Goal: Information Seeking & Learning: Learn about a topic

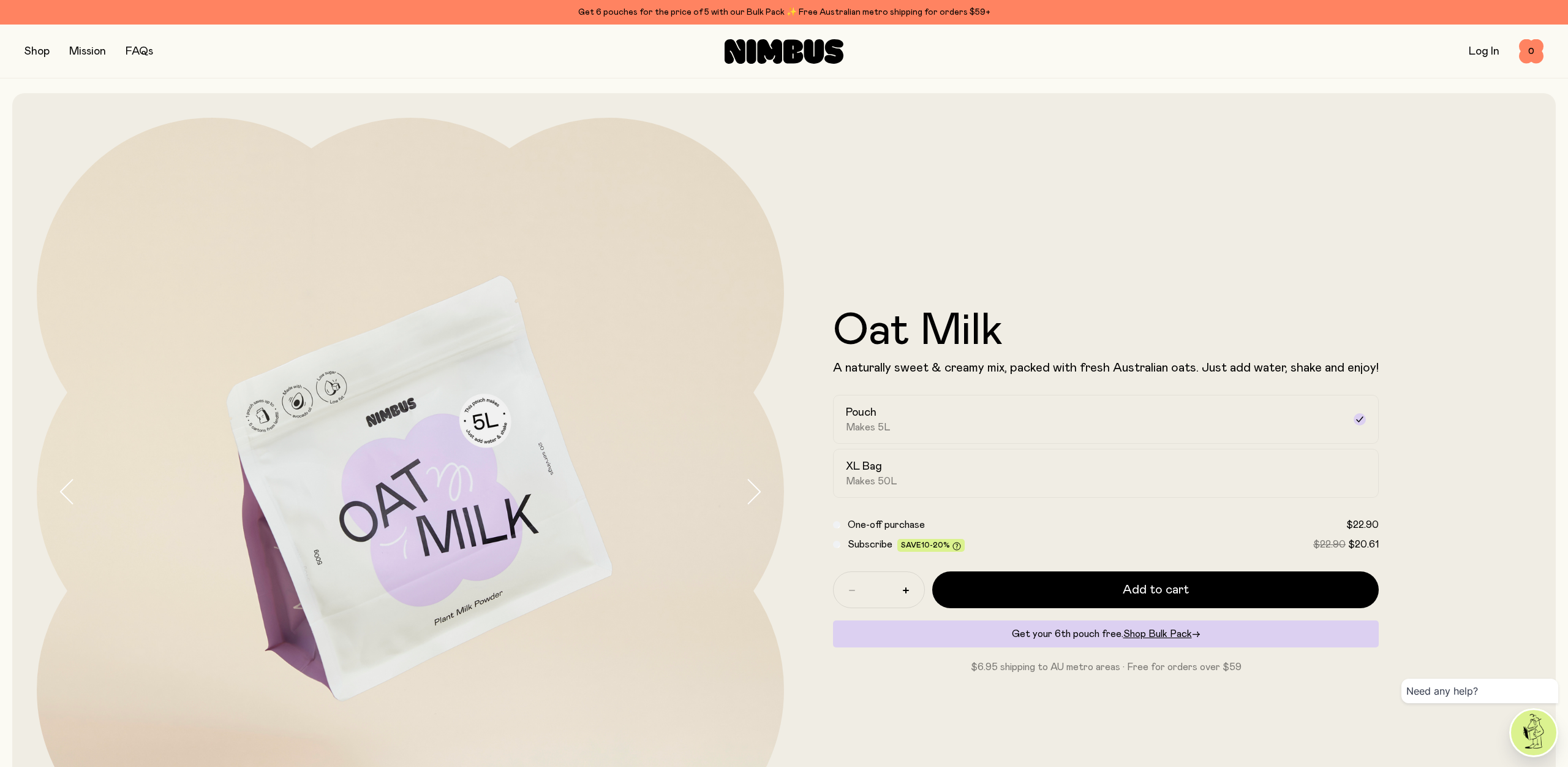
click at [36, 53] on button "button" at bounding box center [36, 51] width 25 height 17
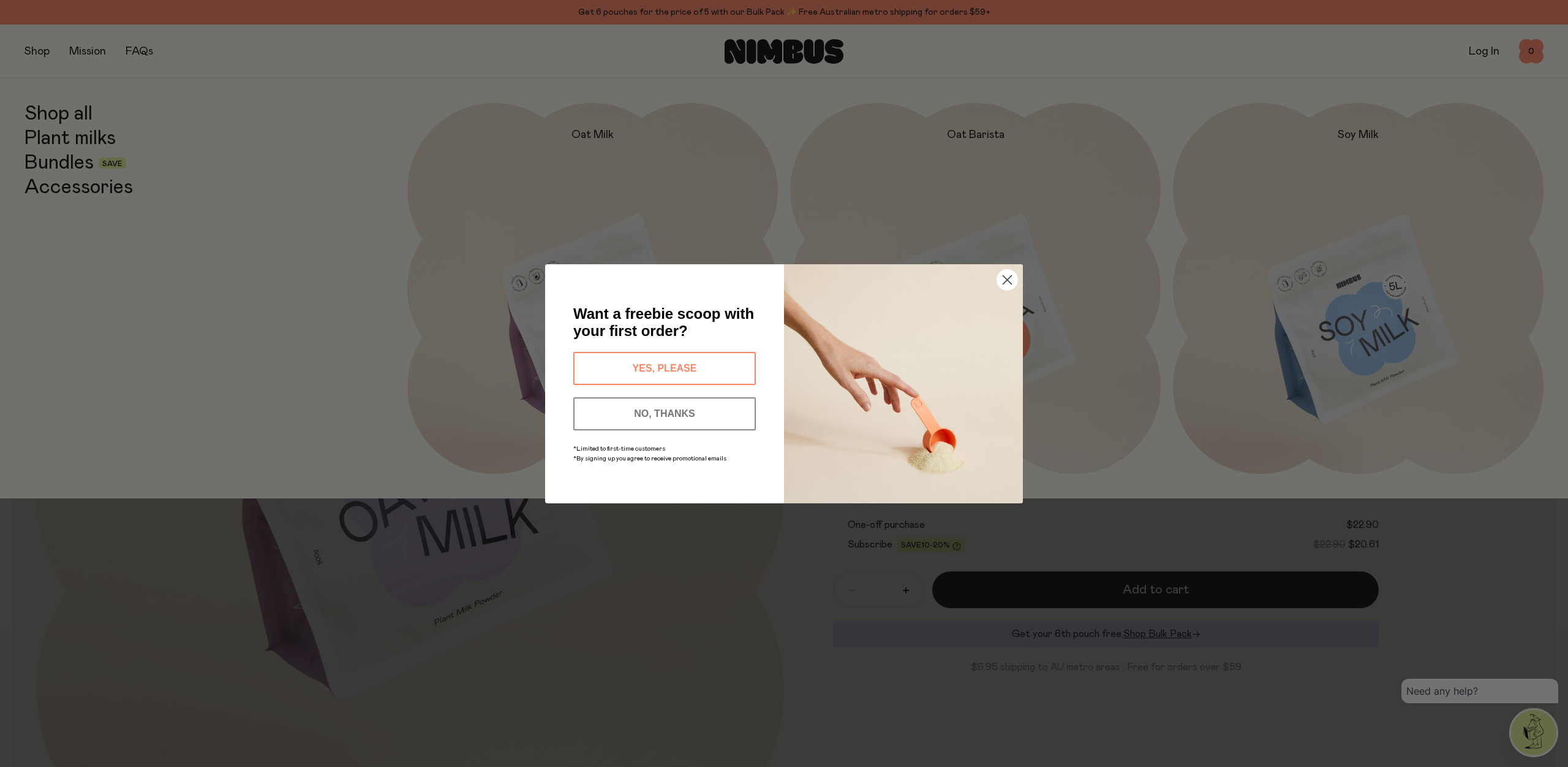
drag, startPoint x: 1007, startPoint y: 279, endPoint x: 998, endPoint y: 276, distance: 9.5
click at [1006, 278] on icon "Close dialog" at bounding box center [1007, 279] width 9 height 9
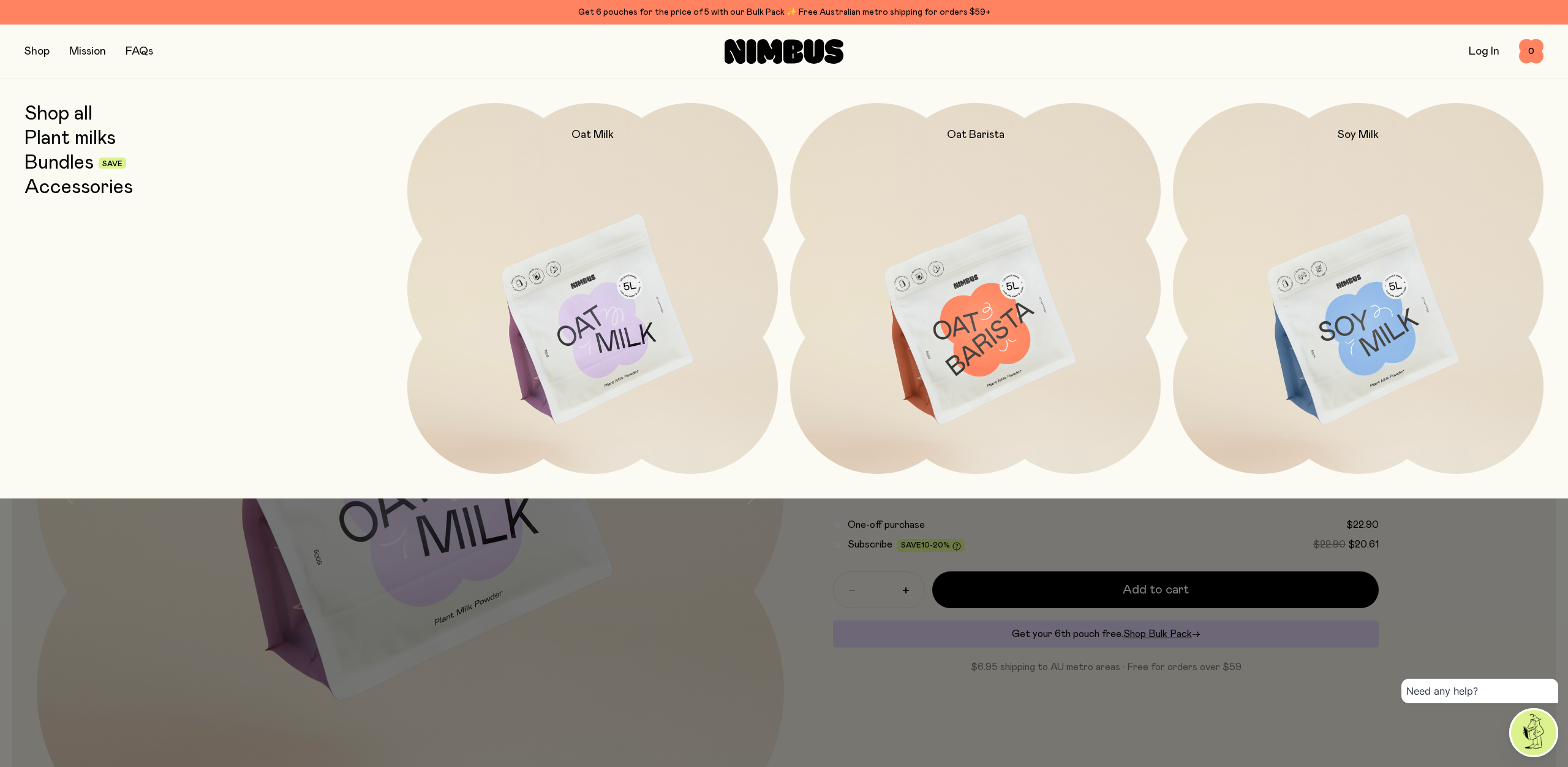
click at [63, 136] on link "Plant milks" at bounding box center [70, 138] width 92 height 22
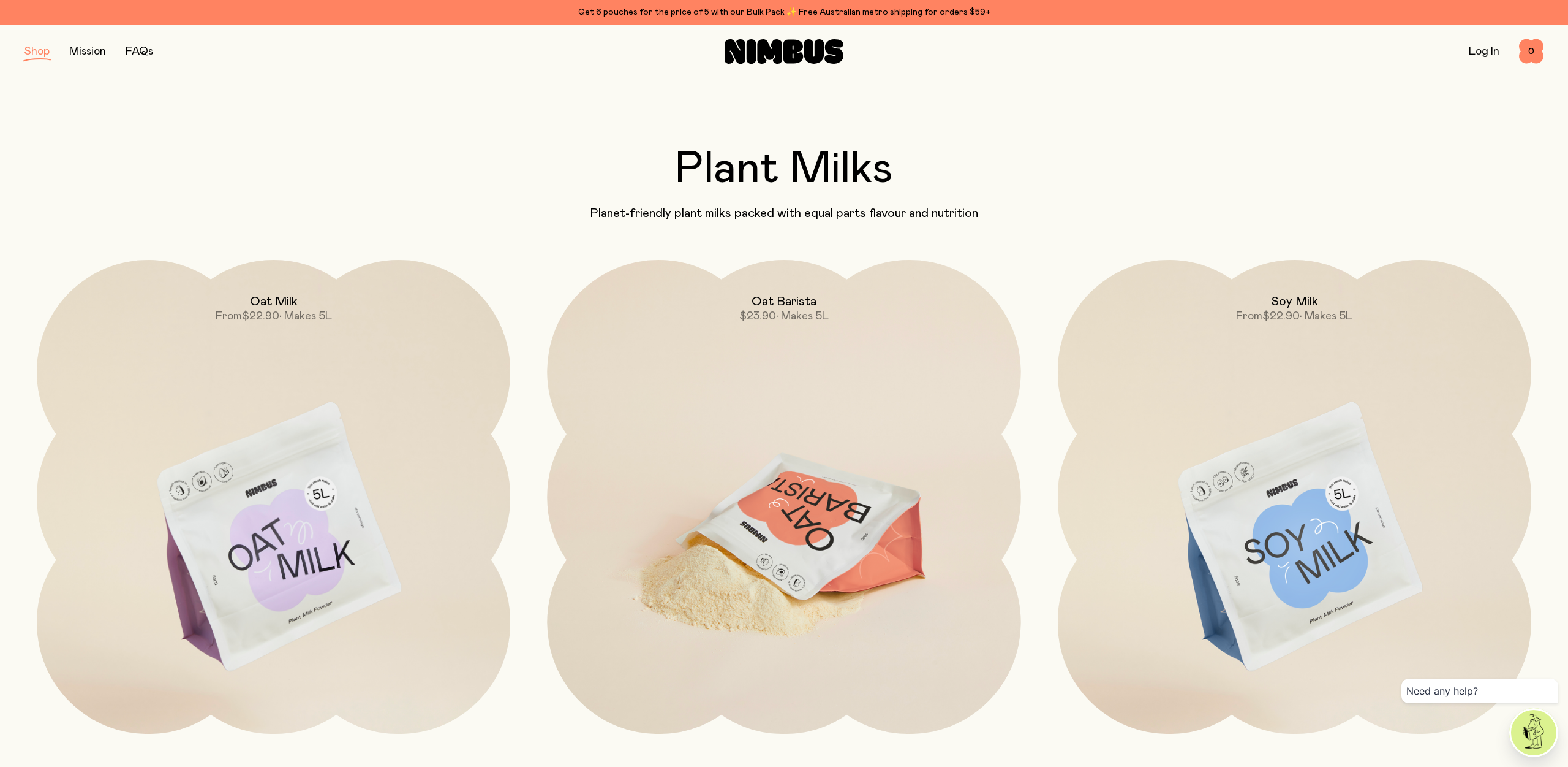
click at [800, 526] on img at bounding box center [784, 538] width 473 height 557
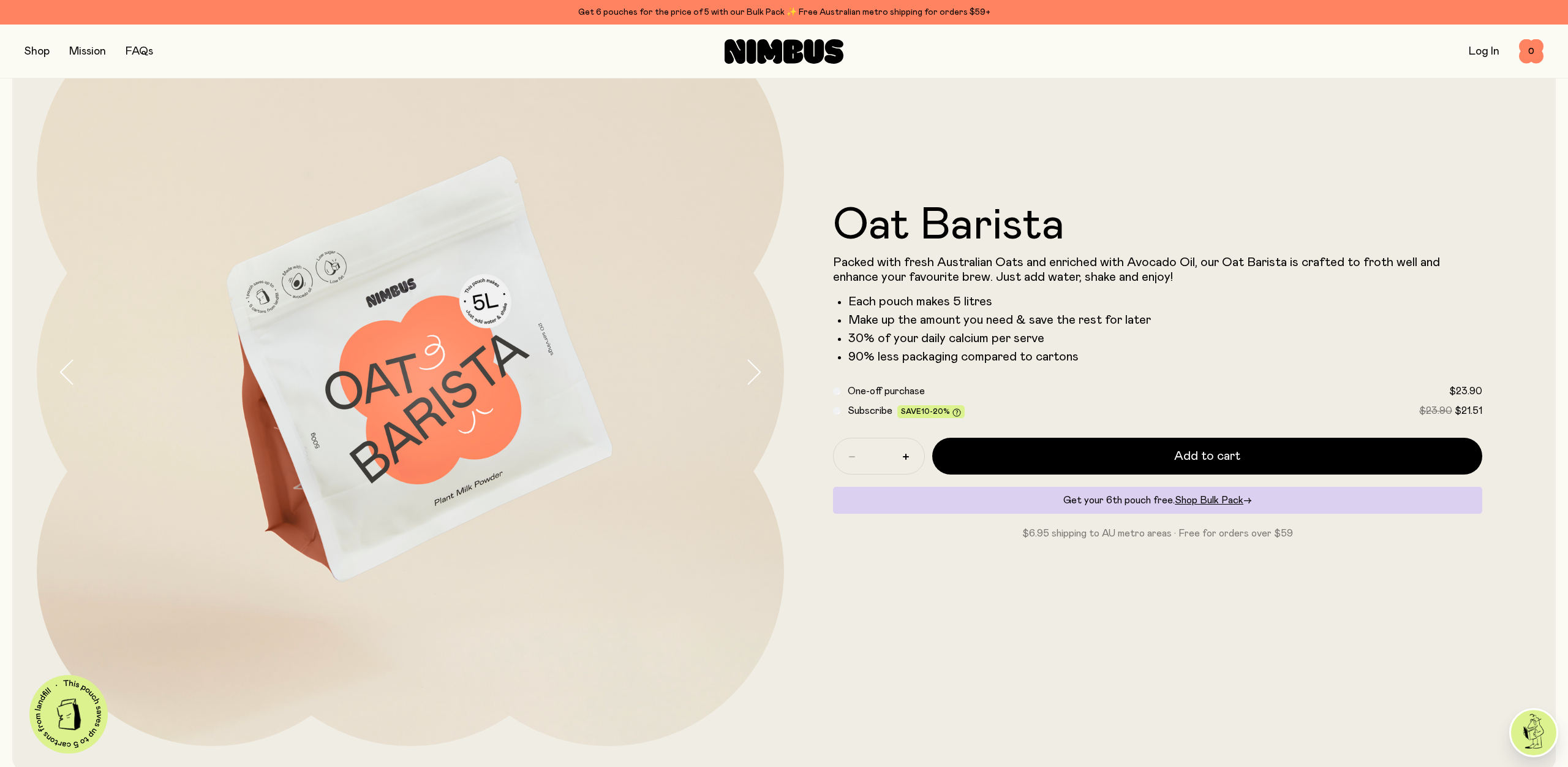
scroll to position [136, 0]
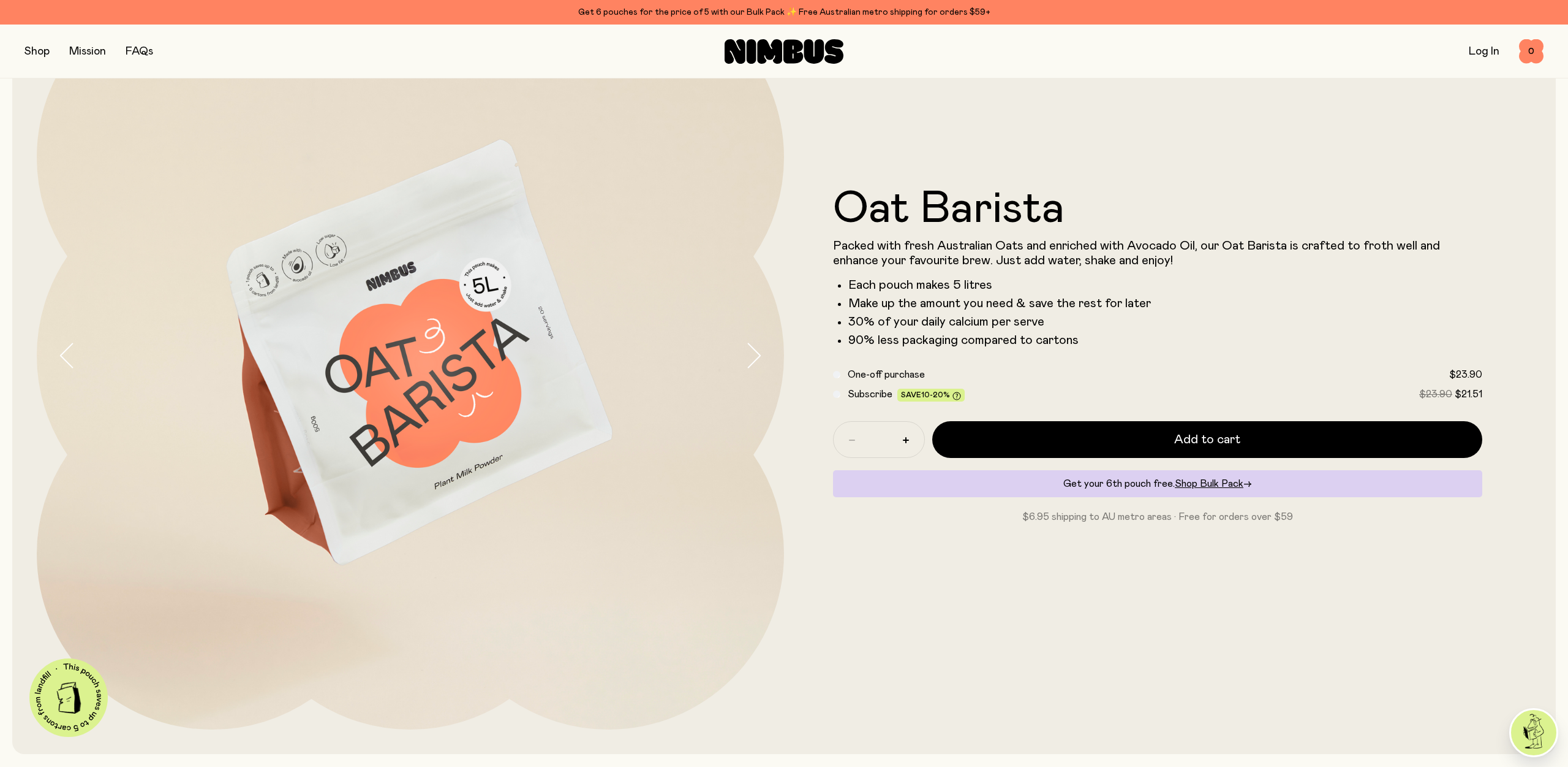
click at [754, 357] on icon "button" at bounding box center [753, 356] width 17 height 26
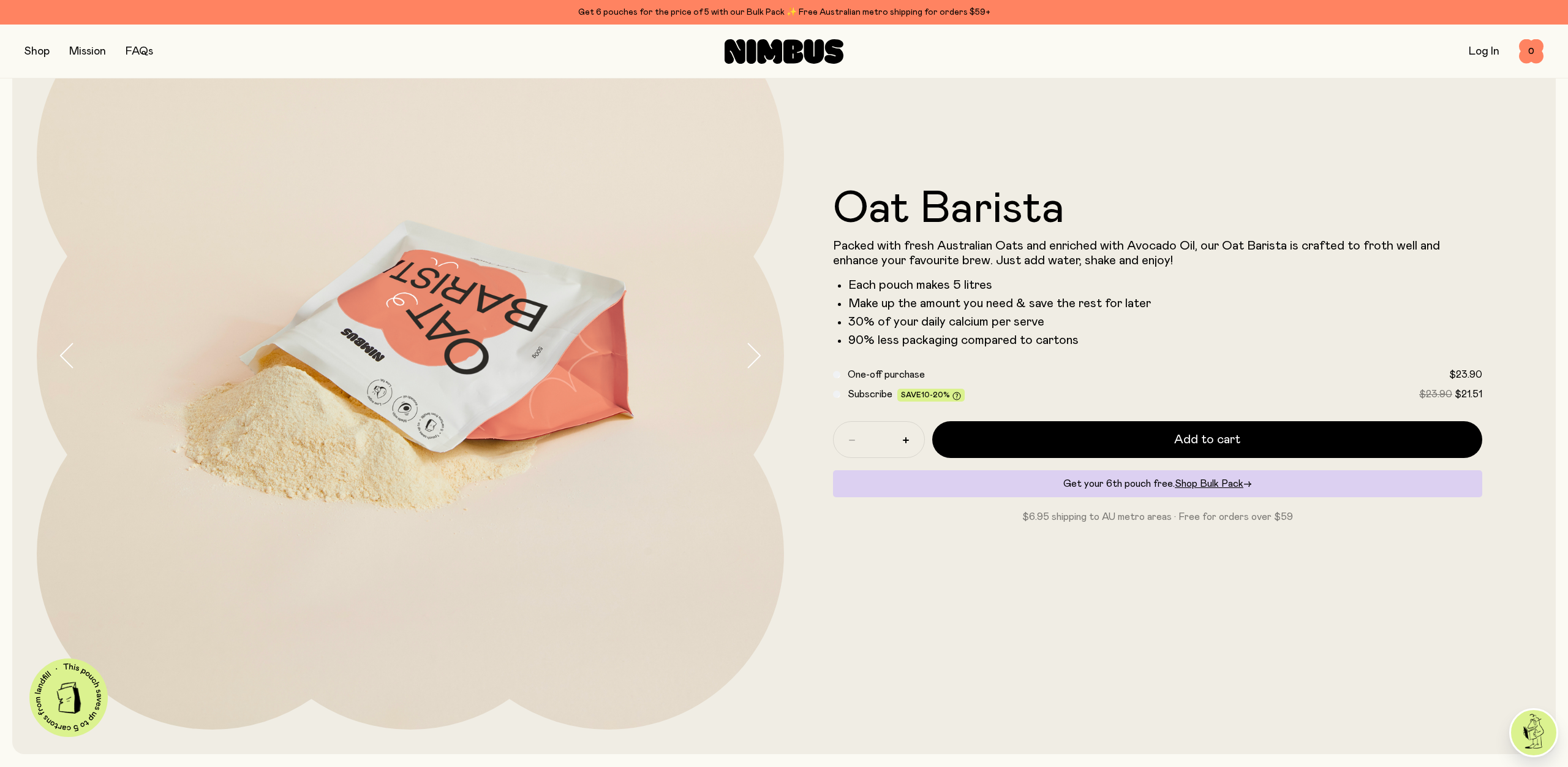
click at [754, 357] on icon "button" at bounding box center [753, 356] width 17 height 26
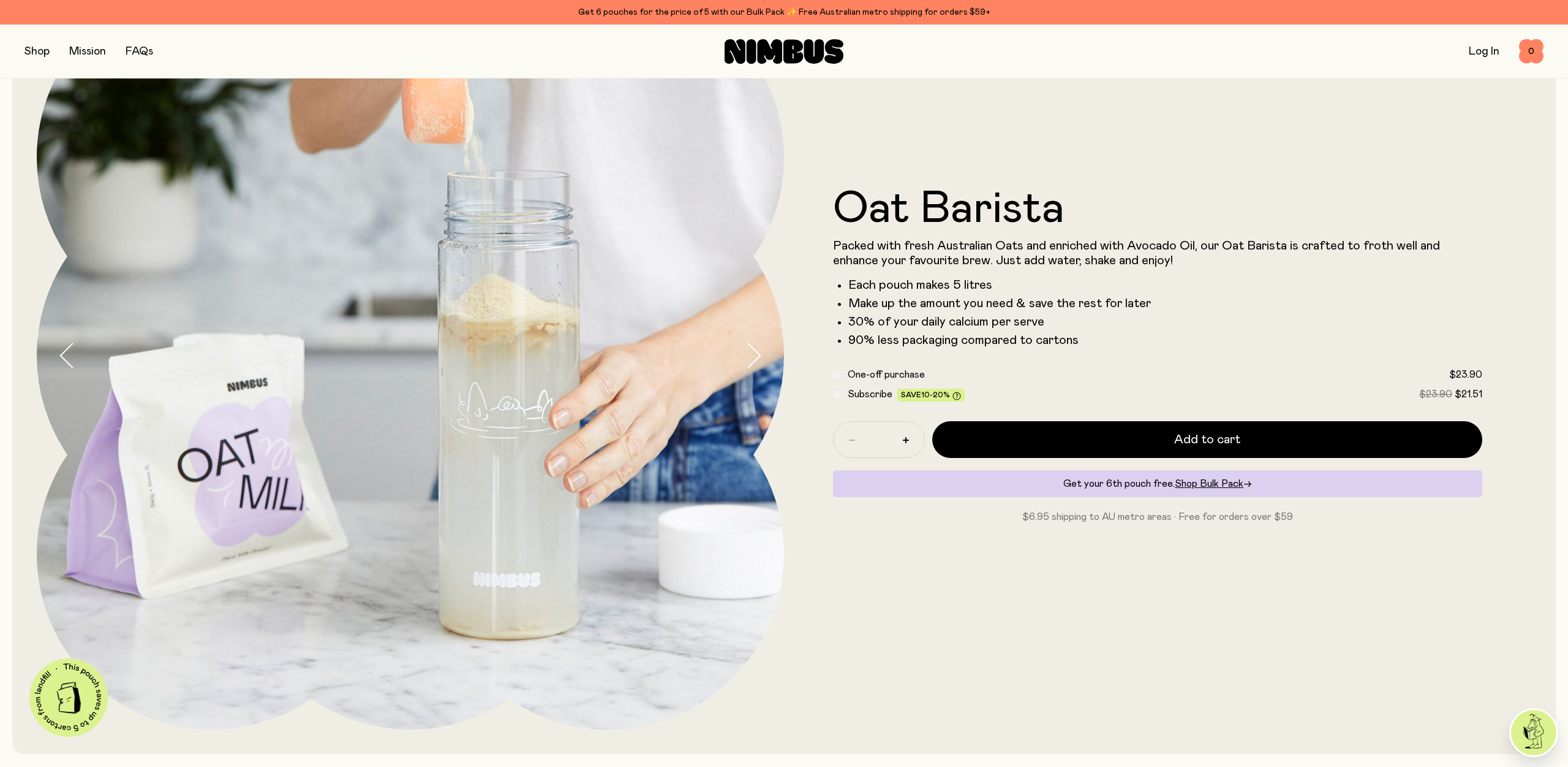
click at [754, 357] on icon "button" at bounding box center [753, 356] width 17 height 26
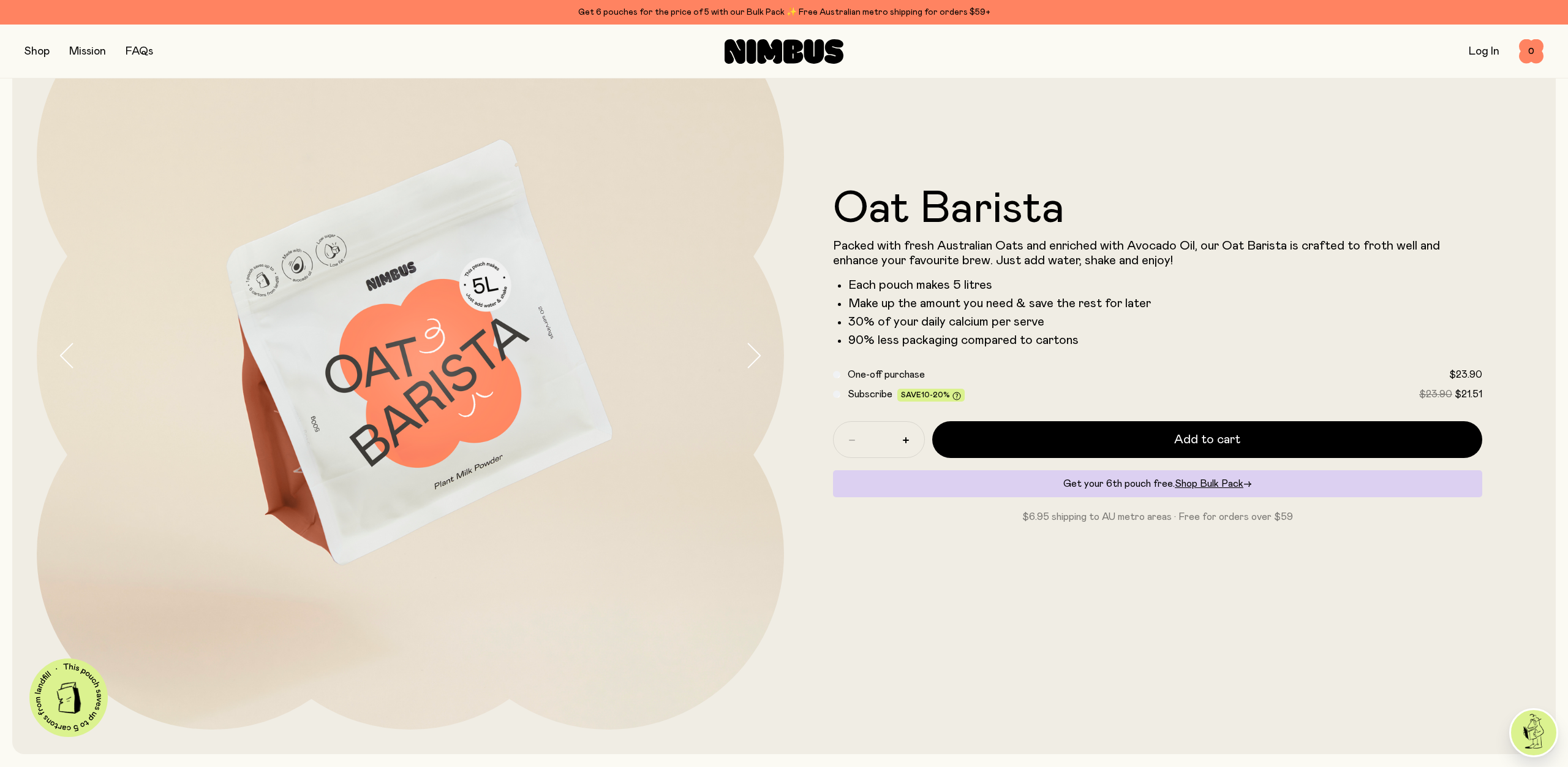
click at [754, 357] on icon "button" at bounding box center [753, 356] width 17 height 26
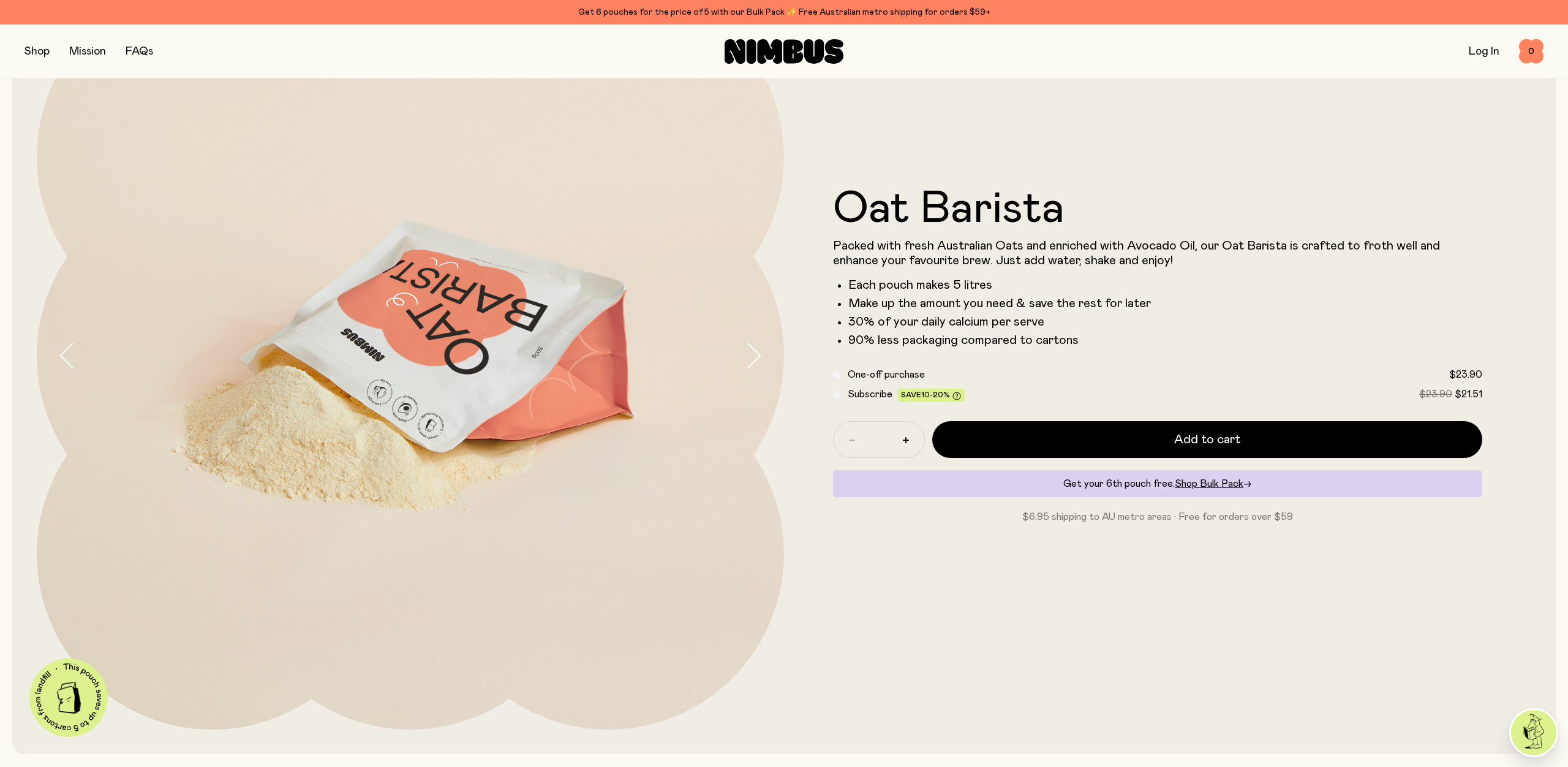
click at [754, 357] on icon "button" at bounding box center [753, 356] width 17 height 26
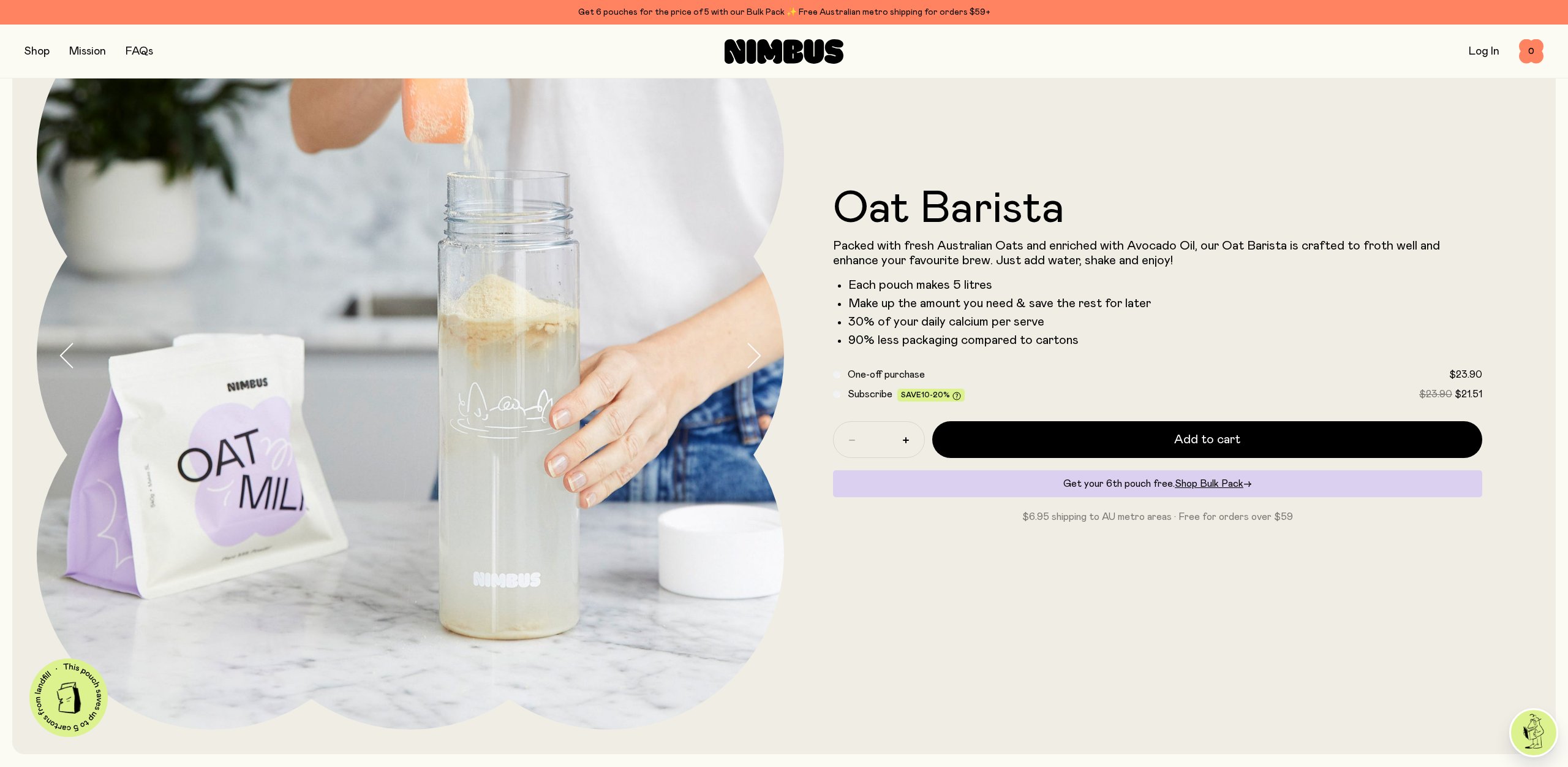
click at [754, 357] on icon "button" at bounding box center [753, 356] width 17 height 26
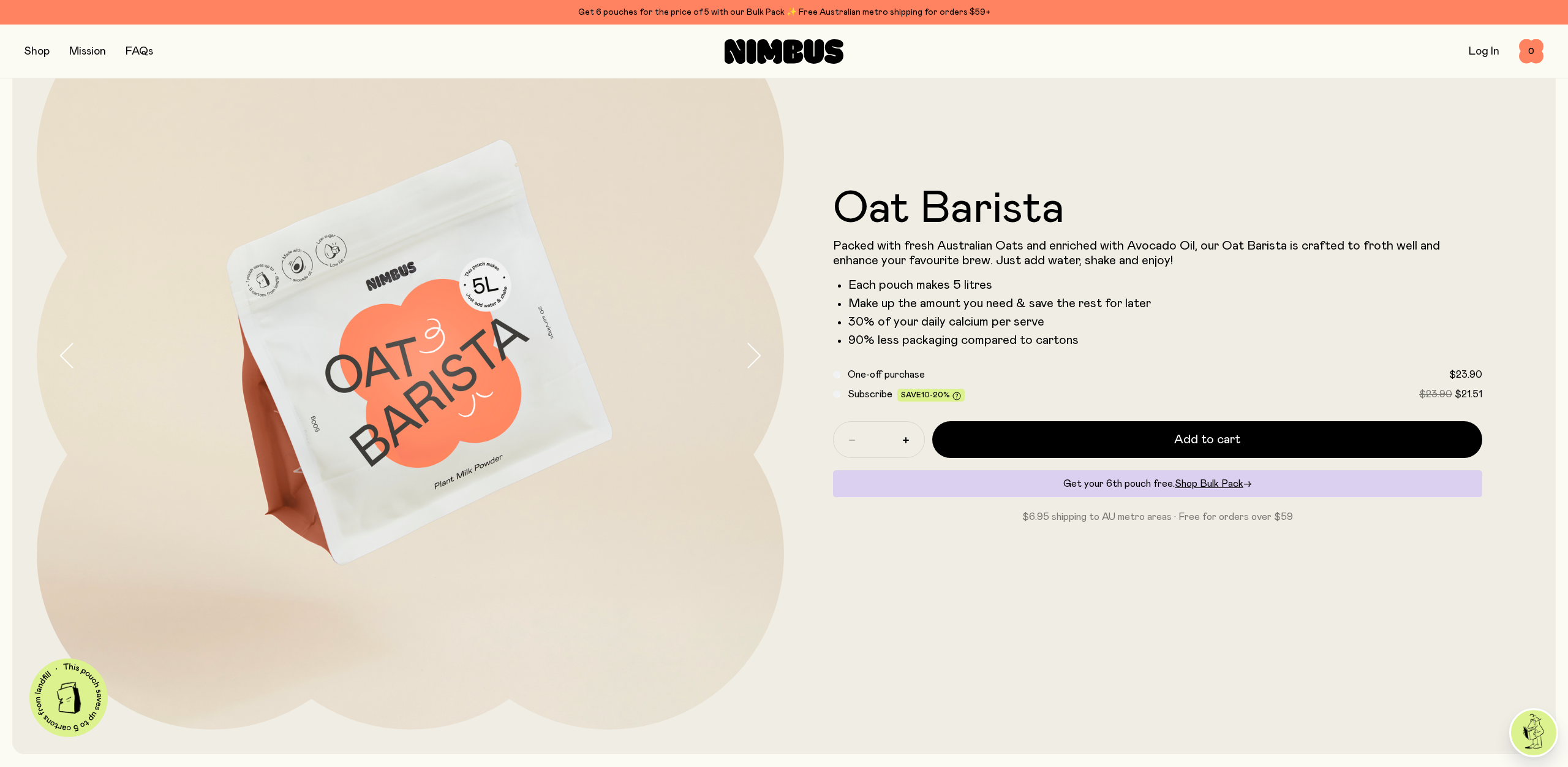
click at [46, 49] on button "button" at bounding box center [36, 51] width 25 height 17
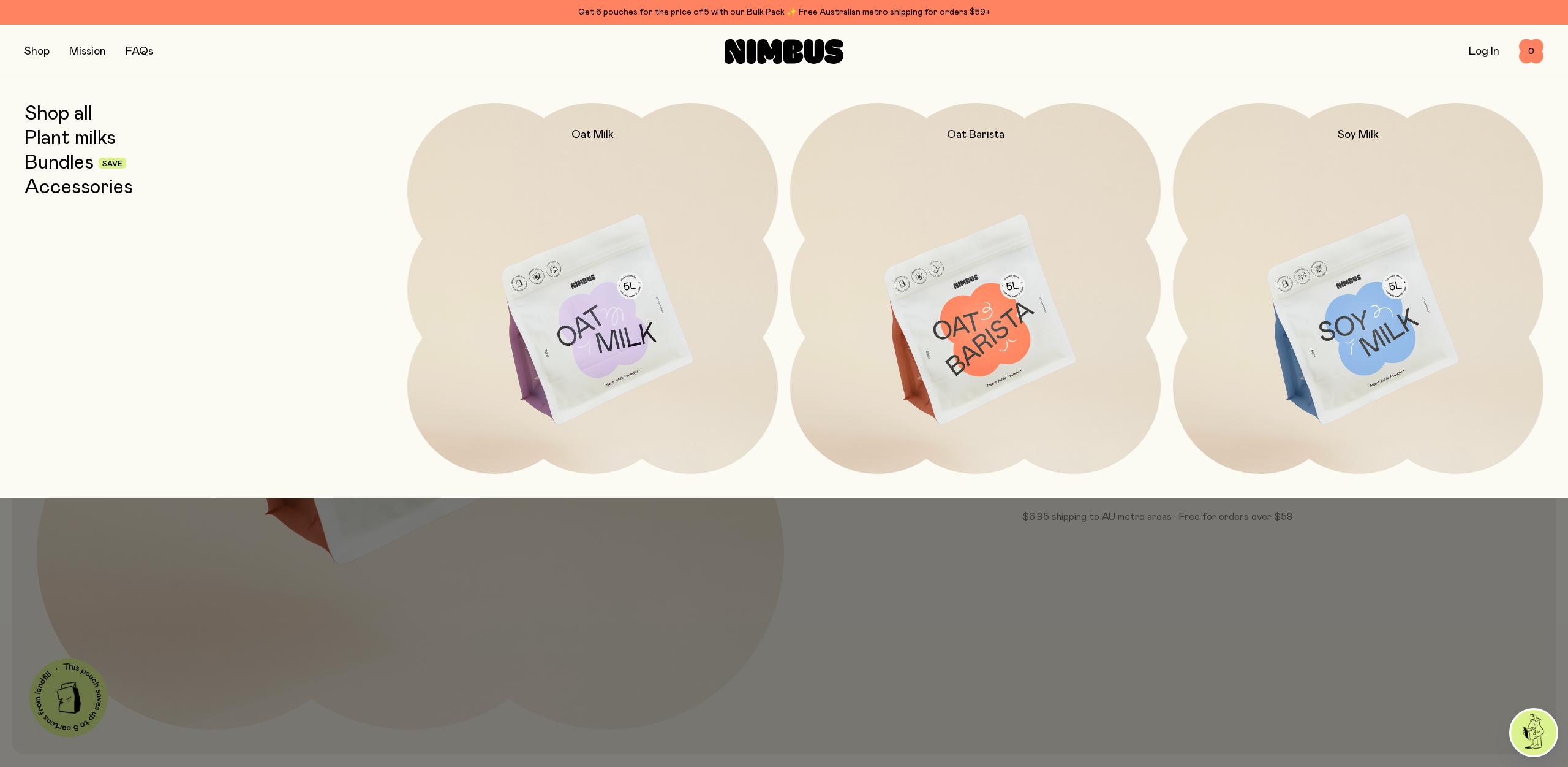
click at [71, 139] on link "Plant milks" at bounding box center [70, 138] width 92 height 22
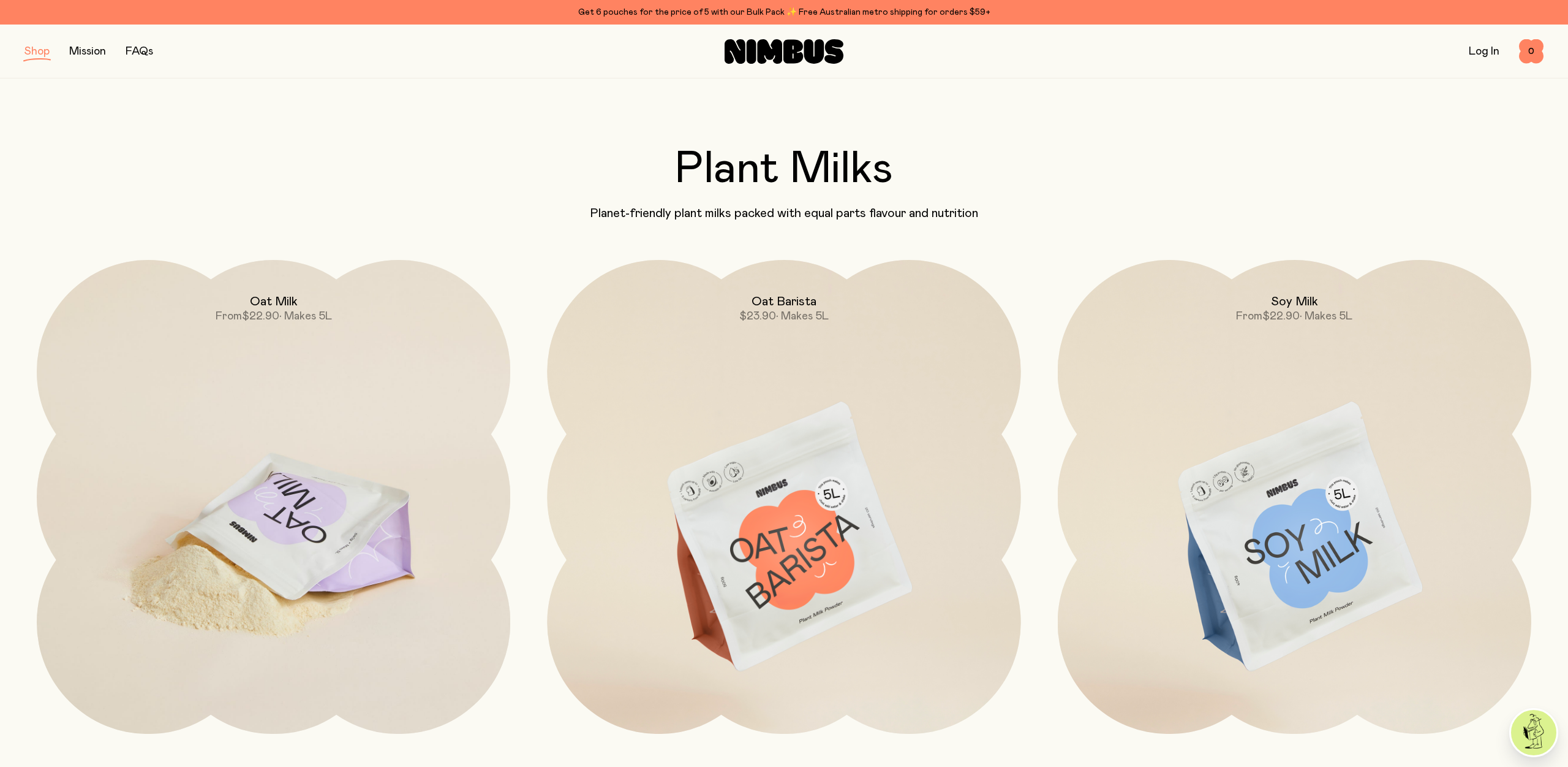
click at [257, 393] on img at bounding box center [273, 538] width 473 height 557
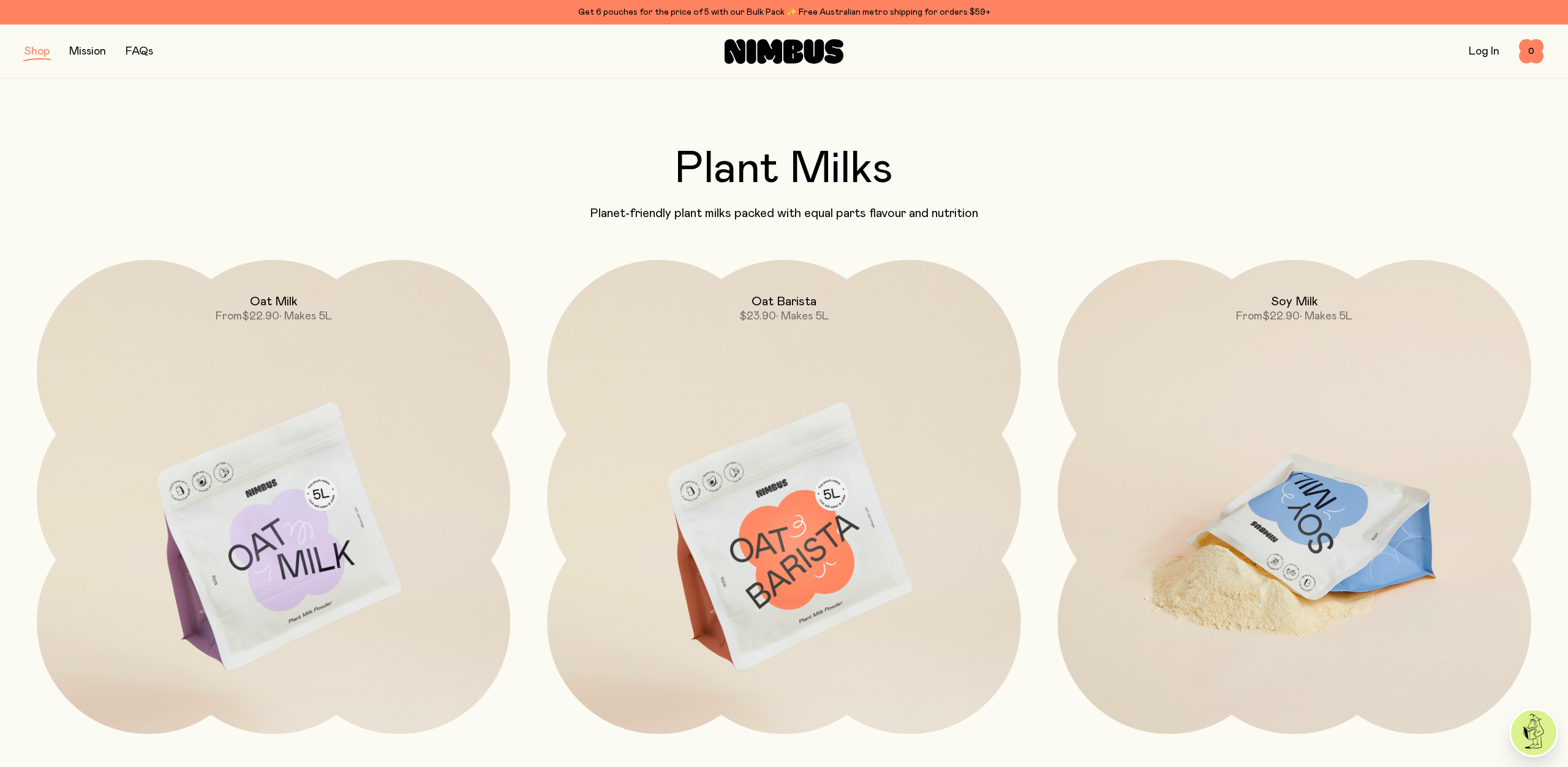
click at [1250, 520] on img at bounding box center [1295, 538] width 473 height 557
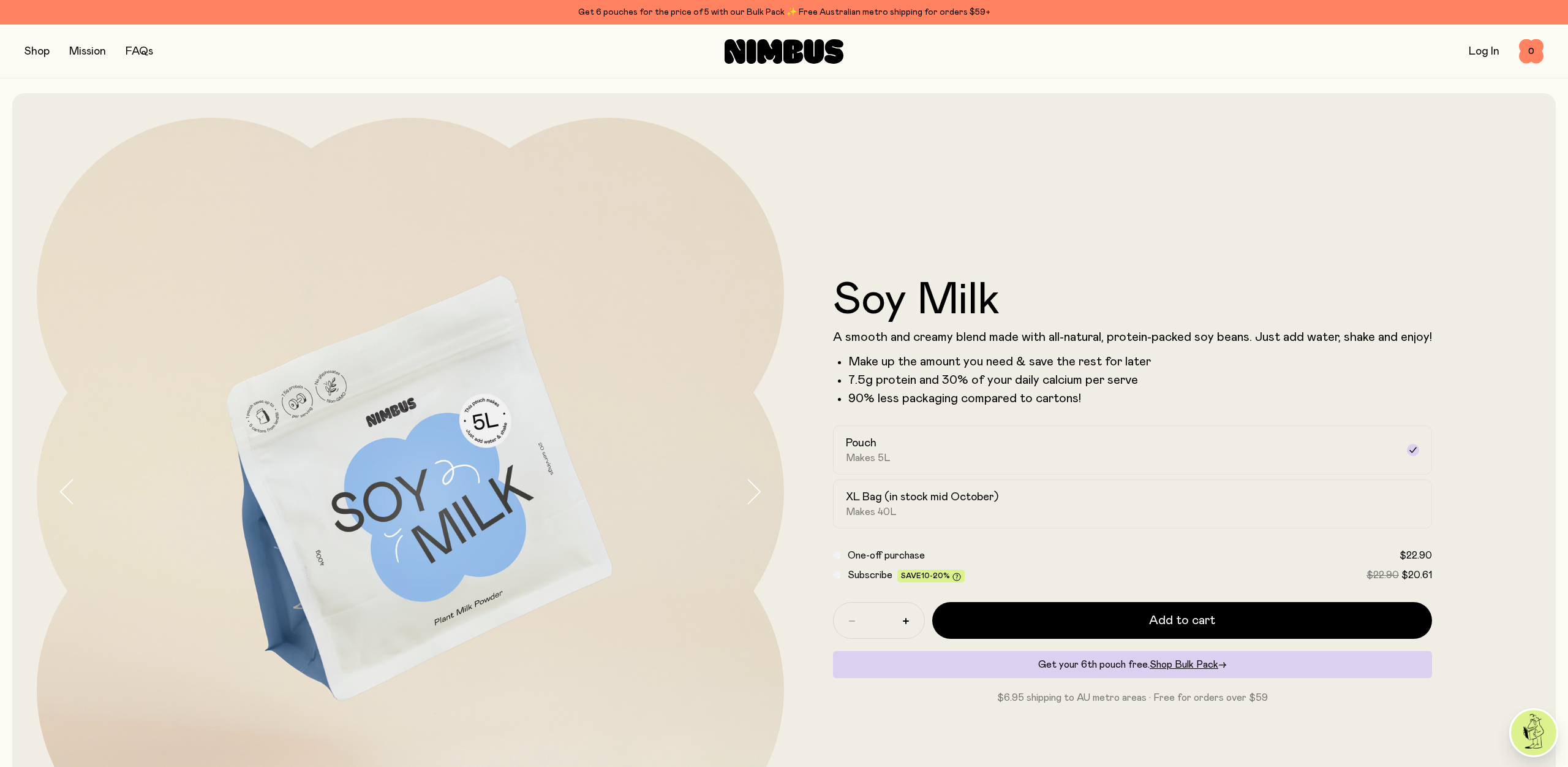
click at [297, 405] on img at bounding box center [410, 491] width 747 height 748
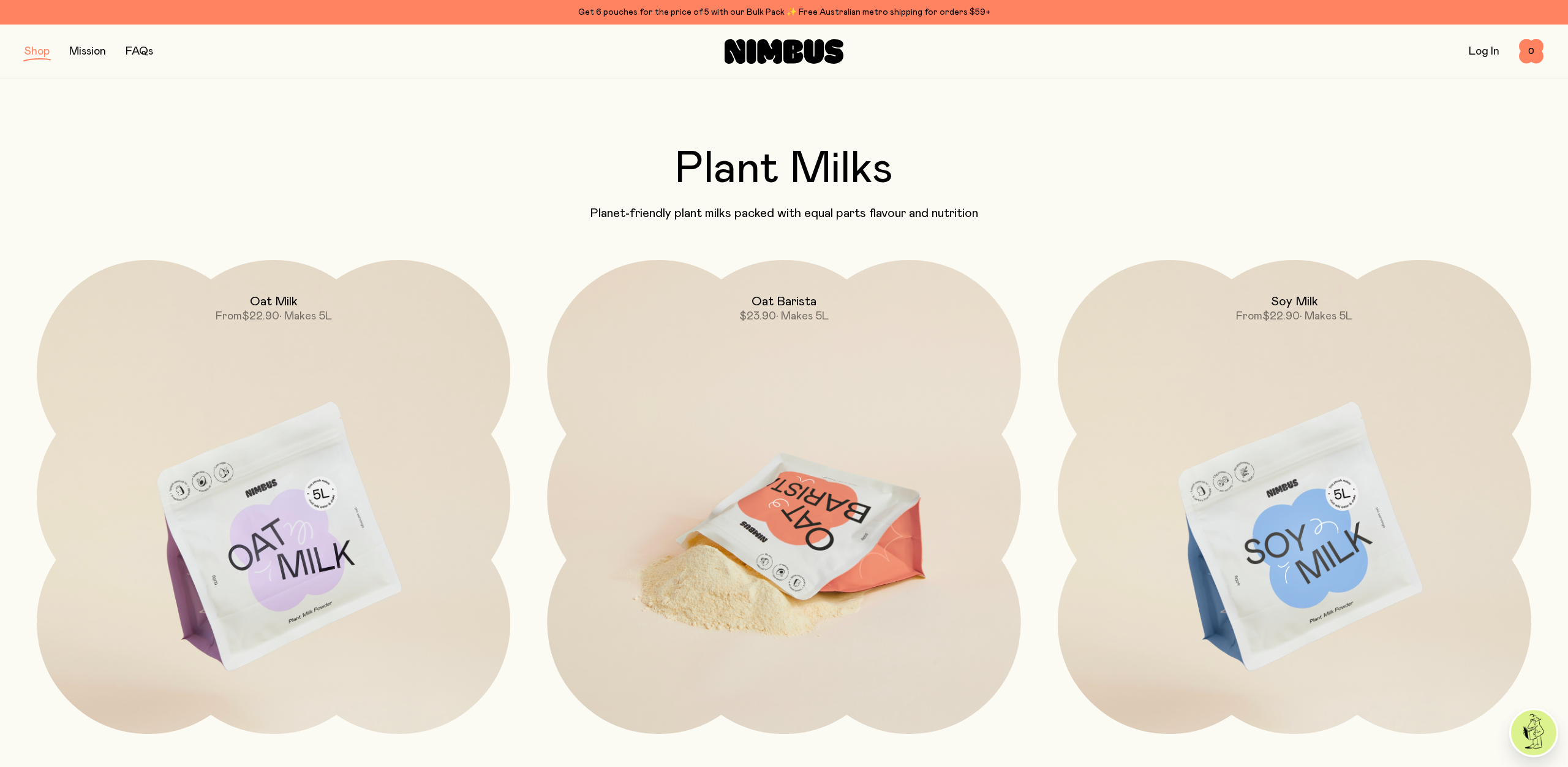
click at [681, 465] on img at bounding box center [784, 538] width 473 height 557
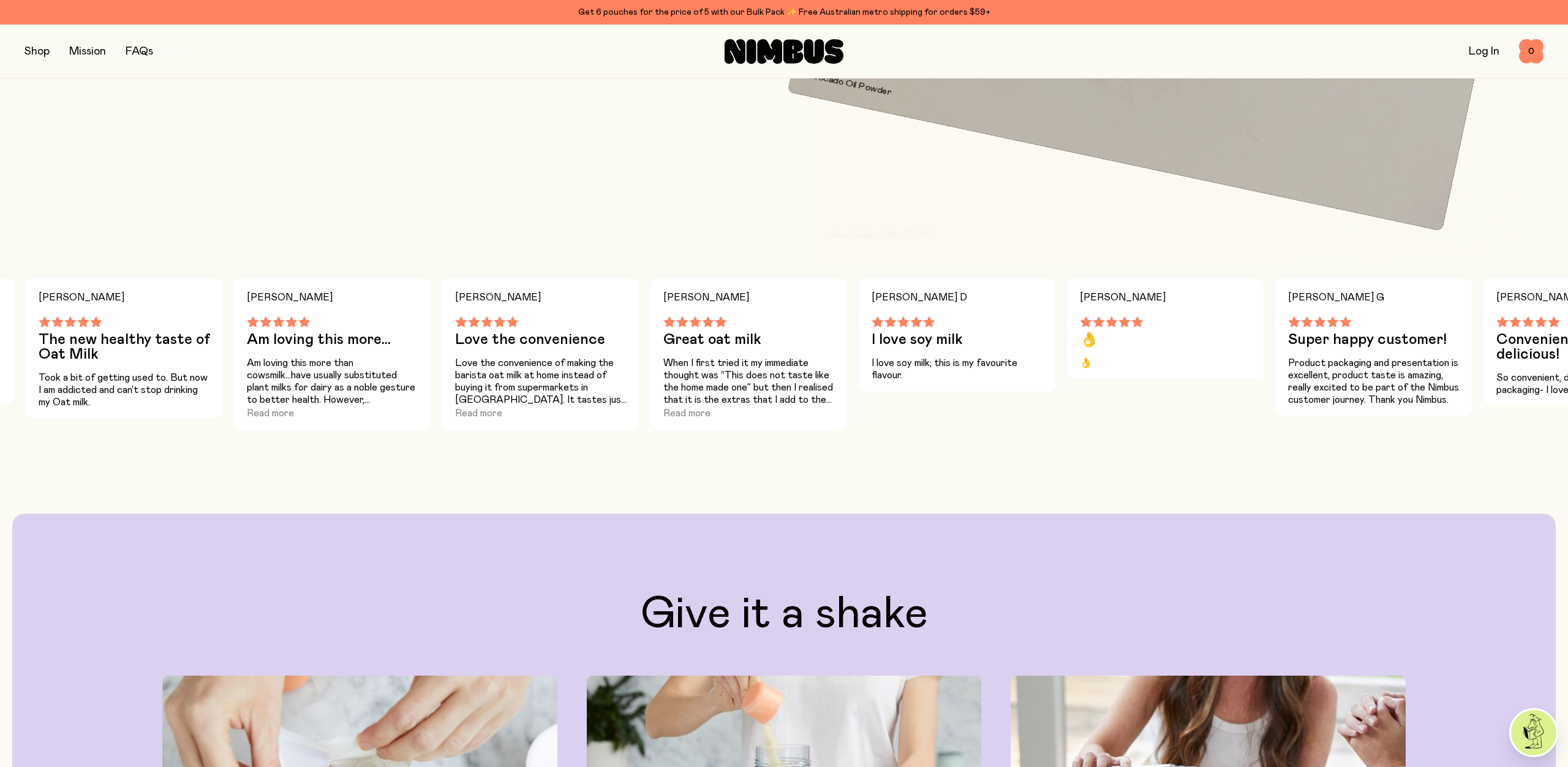
scroll to position [1311, 0]
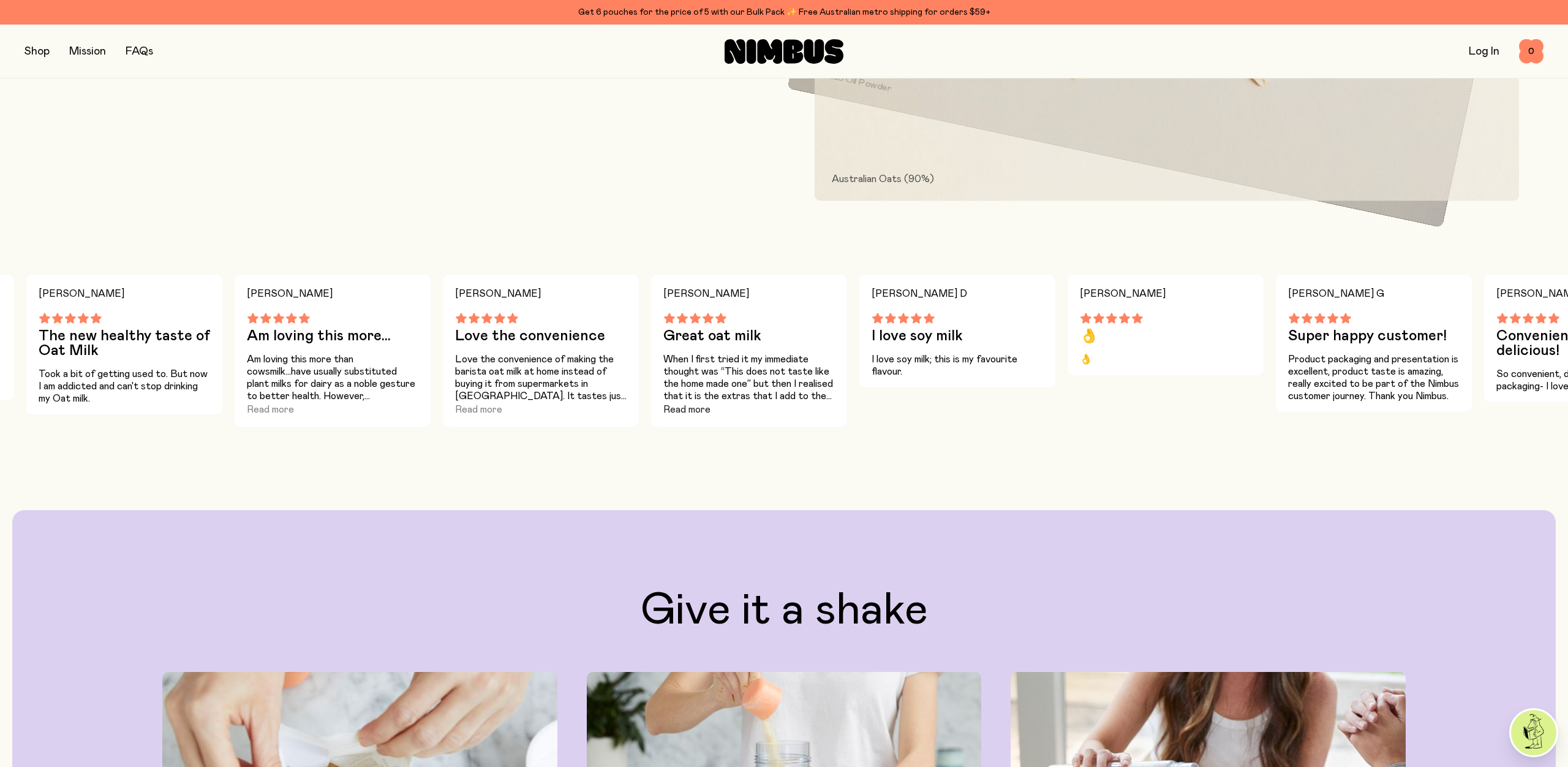
click at [691, 408] on button "Read more" at bounding box center [687, 409] width 47 height 15
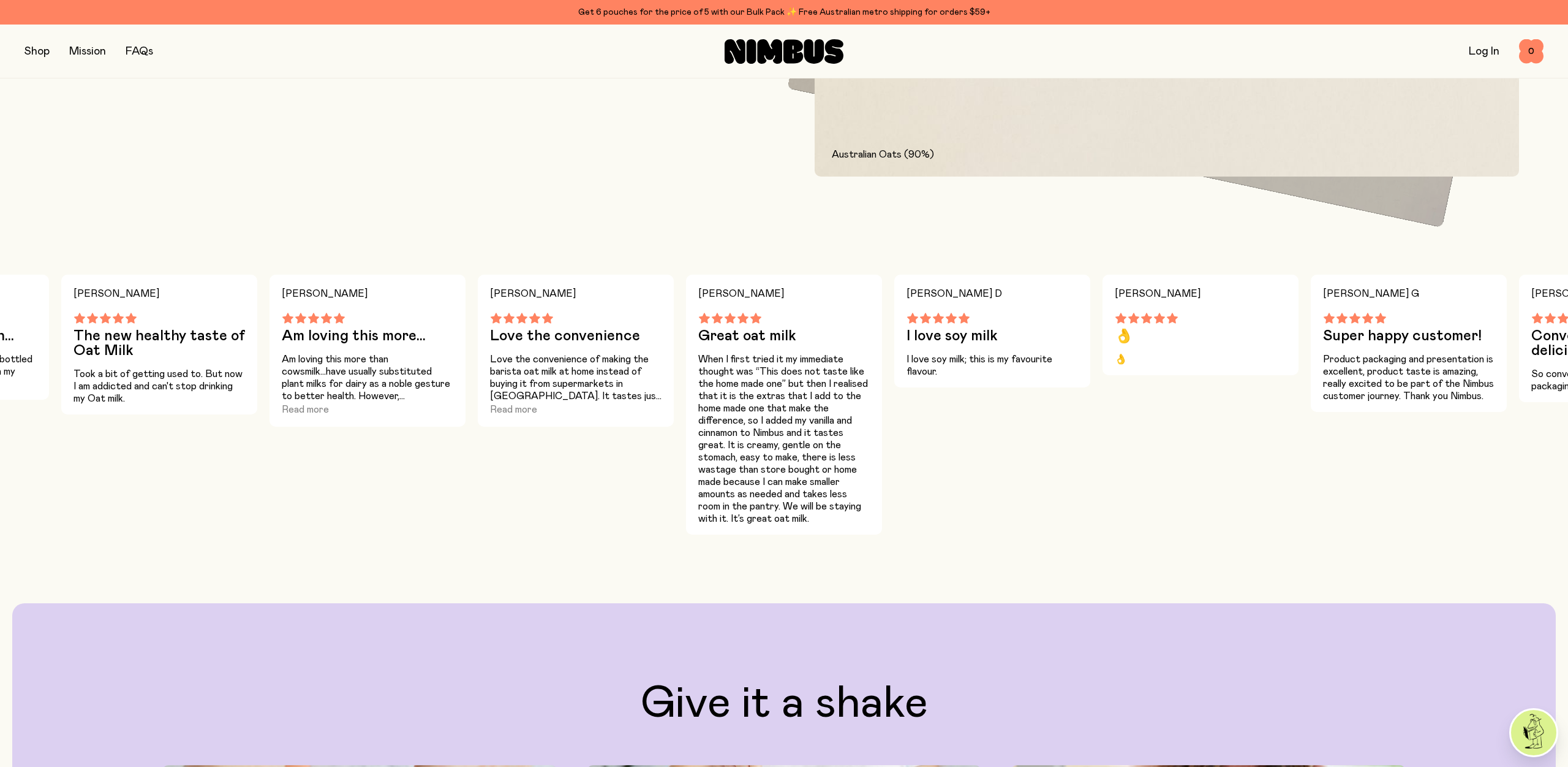
click at [546, 363] on p "Love the convenience of making the barista oat milk at home instead of buying i…" at bounding box center [576, 377] width 172 height 49
click at [523, 409] on button "Read more" at bounding box center [514, 409] width 47 height 15
click at [302, 411] on button "Read more" at bounding box center [305, 409] width 47 height 15
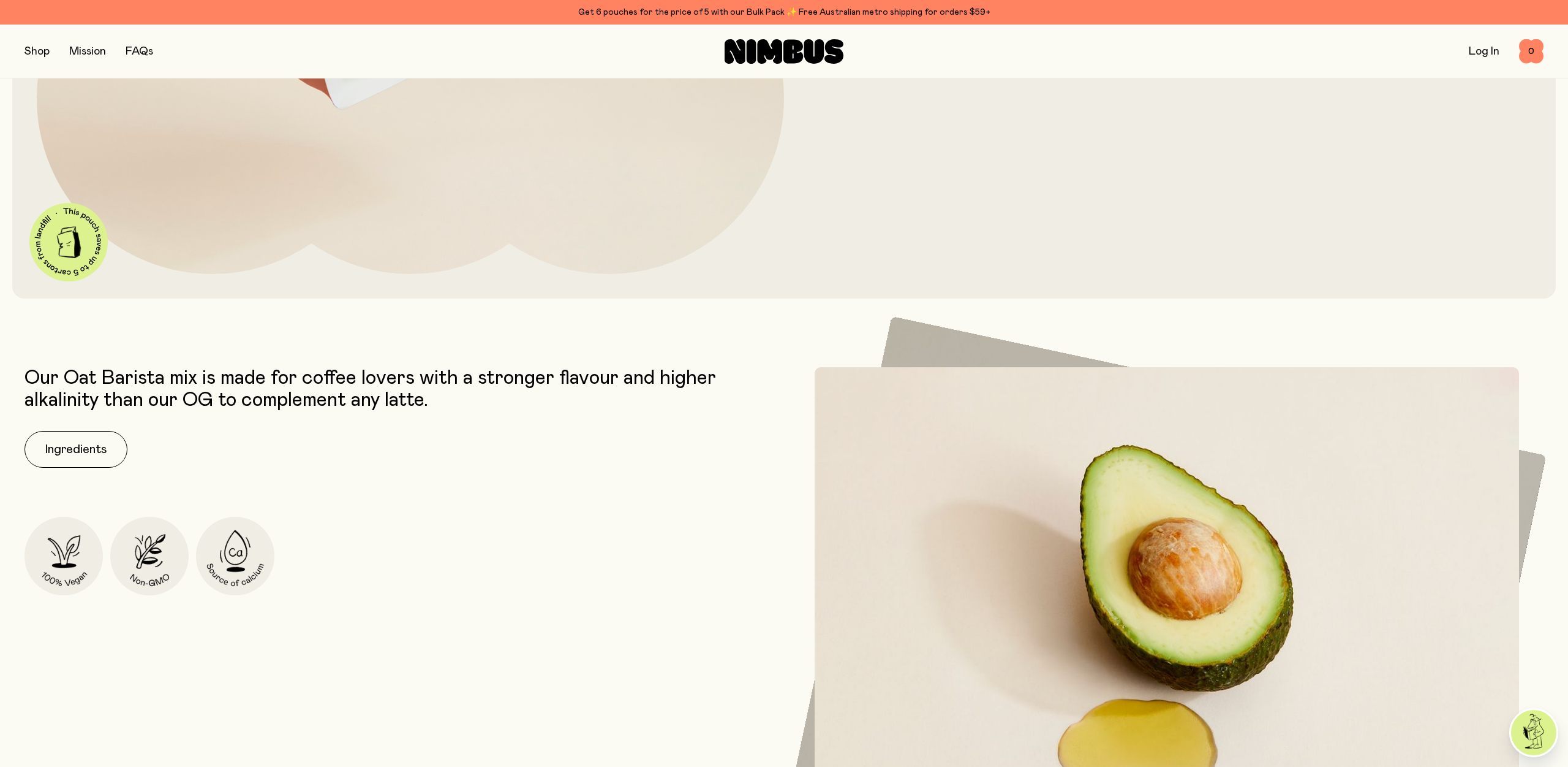
scroll to position [540, 0]
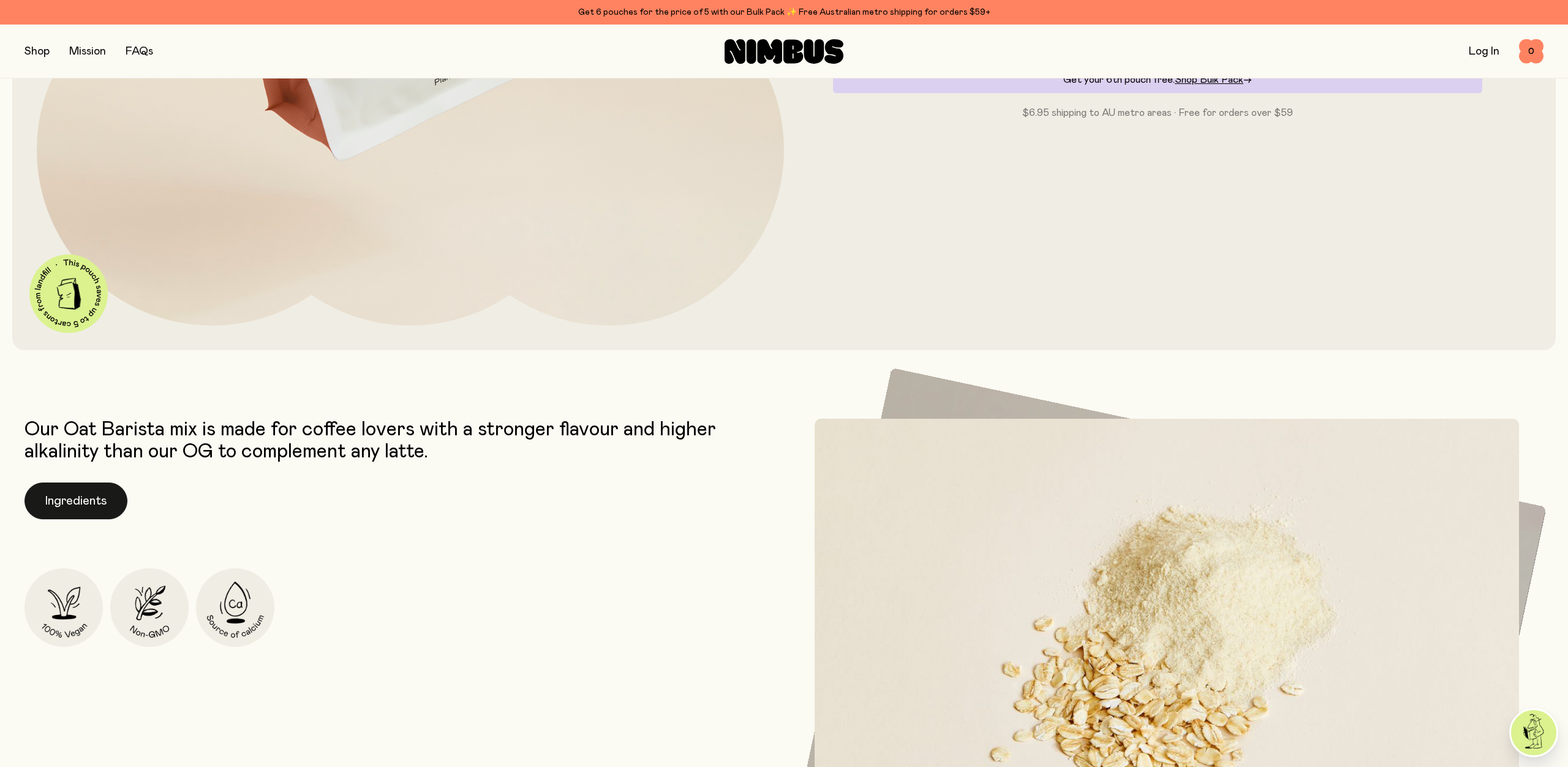
click at [94, 504] on button "Ingredients" at bounding box center [75, 500] width 103 height 36
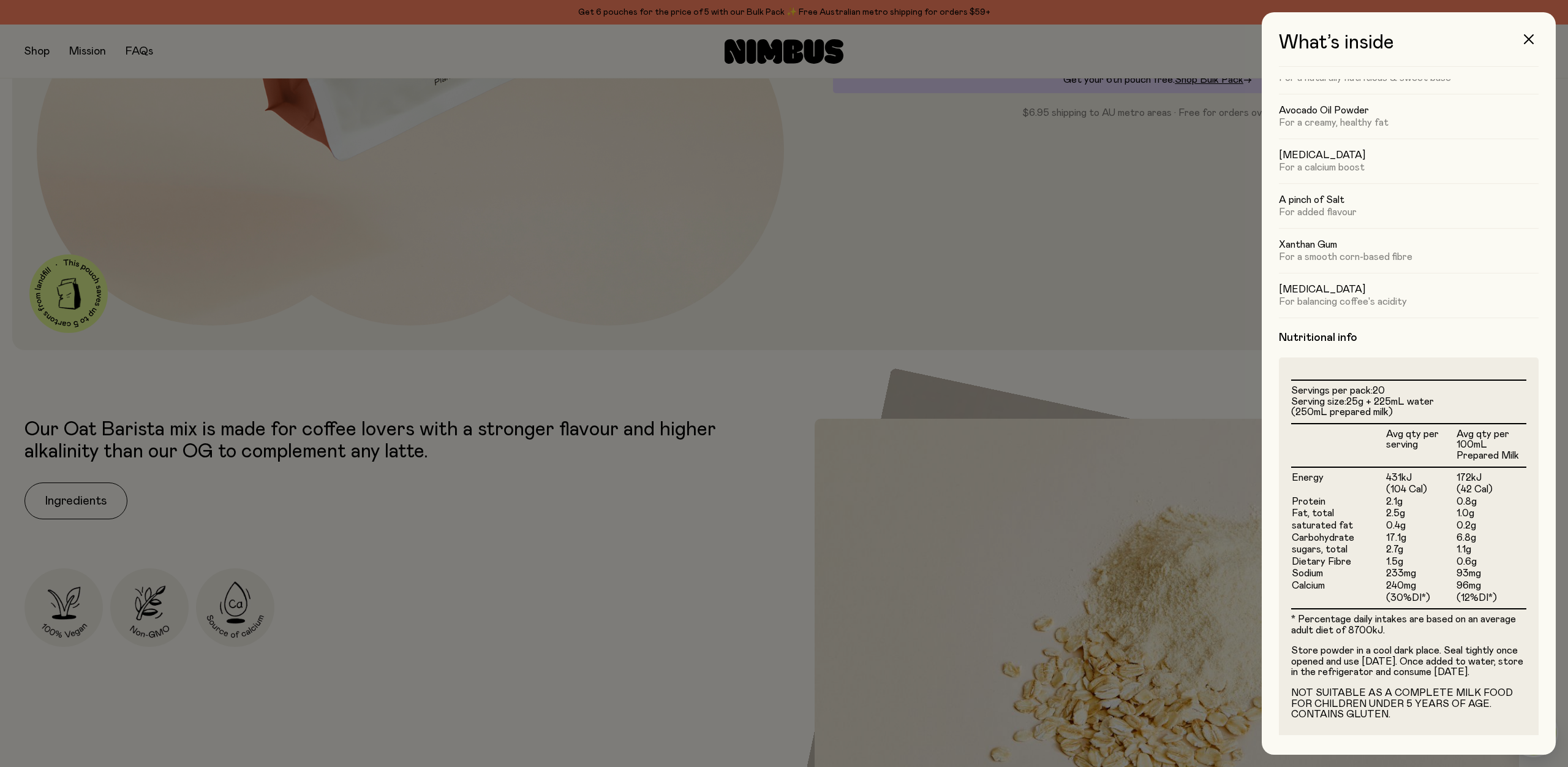
scroll to position [82, 0]
